Goal: Find specific page/section: Find specific page/section

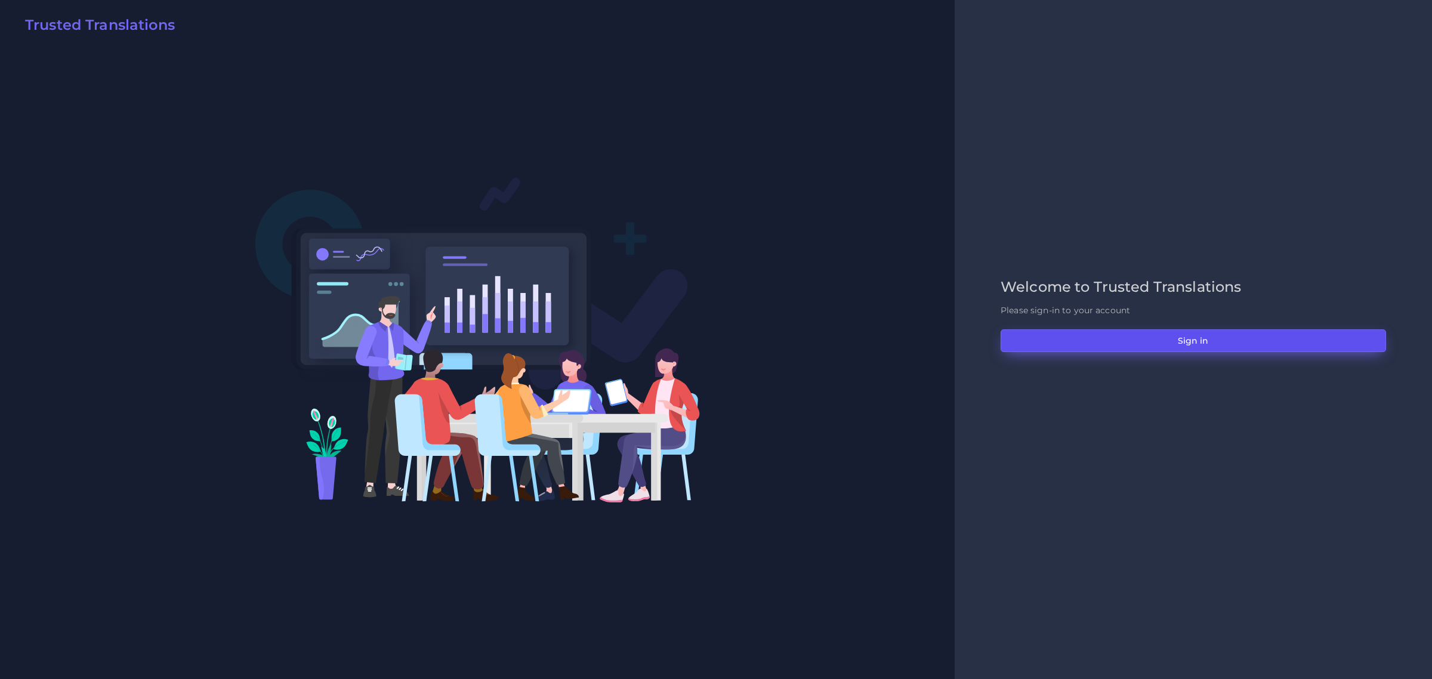
click at [1182, 341] on button "Sign in" at bounding box center [1194, 340] width 386 height 23
click at [1186, 339] on button "Sign in" at bounding box center [1194, 340] width 386 height 23
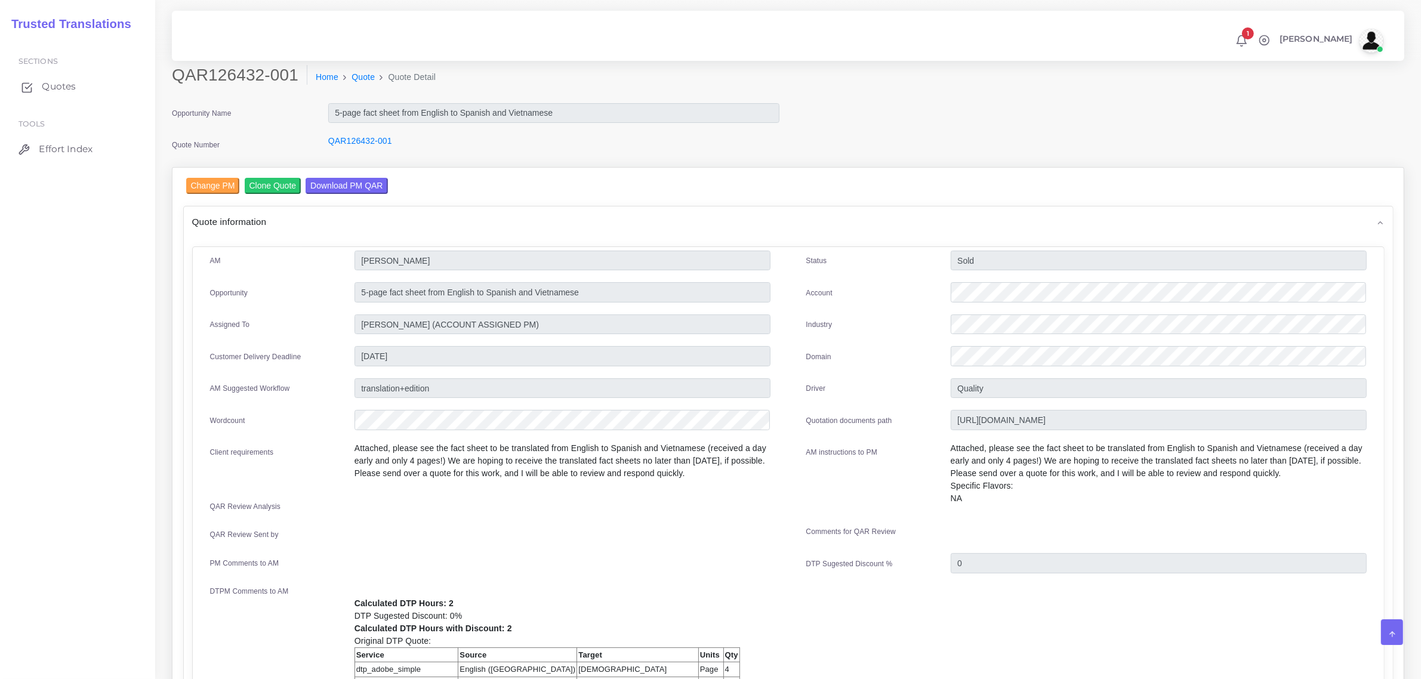
click at [60, 88] on span "Quotes" at bounding box center [59, 86] width 34 height 13
